Goal: Go to known website: Go to known website

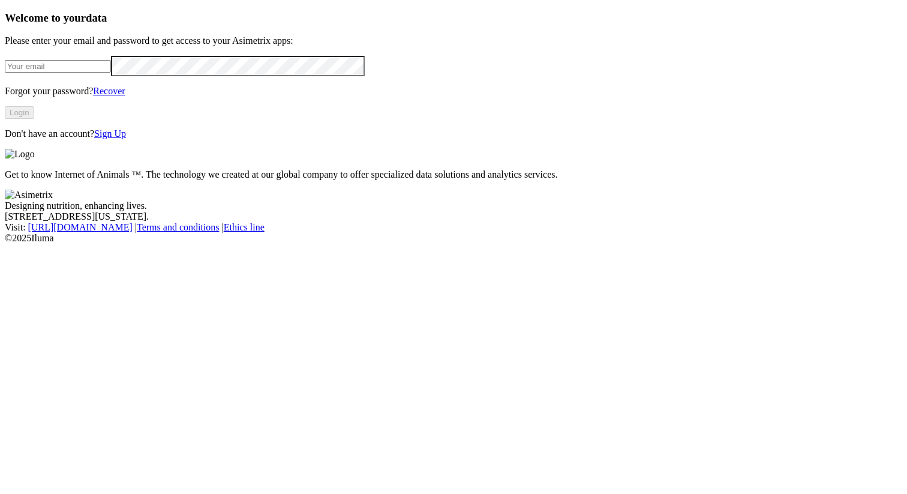
click at [111, 73] on input "email" at bounding box center [58, 66] width 106 height 13
click at [5, 244] on com-1password-button at bounding box center [5, 244] width 0 height 0
type input "[PERSON_NAME][EMAIL_ADDRESS][PERSON_NAME][PERSON_NAME][DOMAIN_NAME]"
click at [34, 119] on button "Login" at bounding box center [19, 112] width 29 height 13
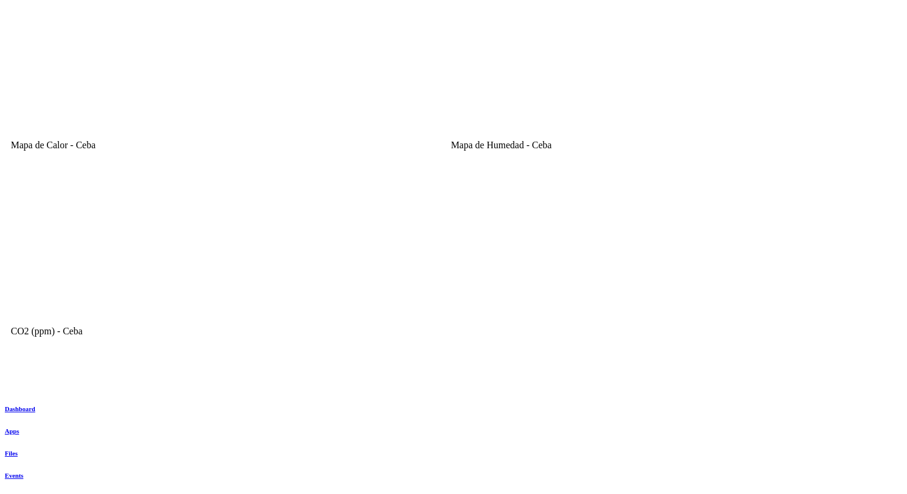
scroll to position [1184, 0]
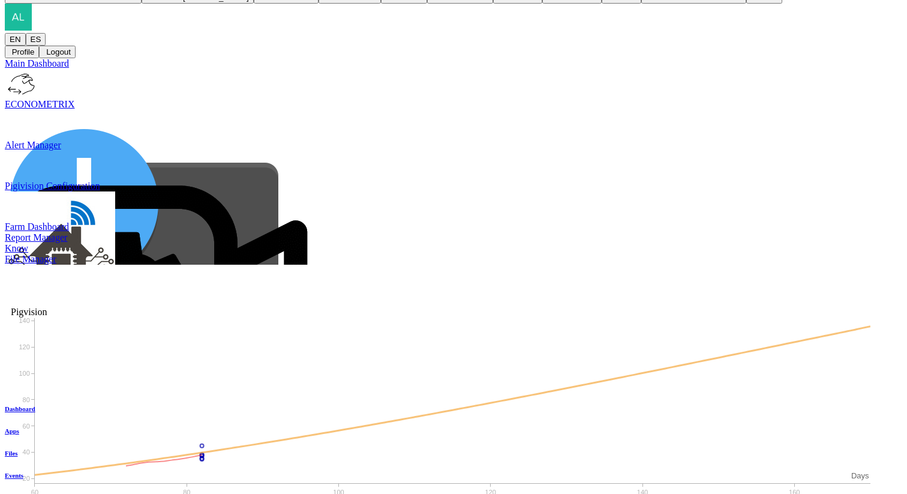
scroll to position [209, 0]
